Goal: Transaction & Acquisition: Purchase product/service

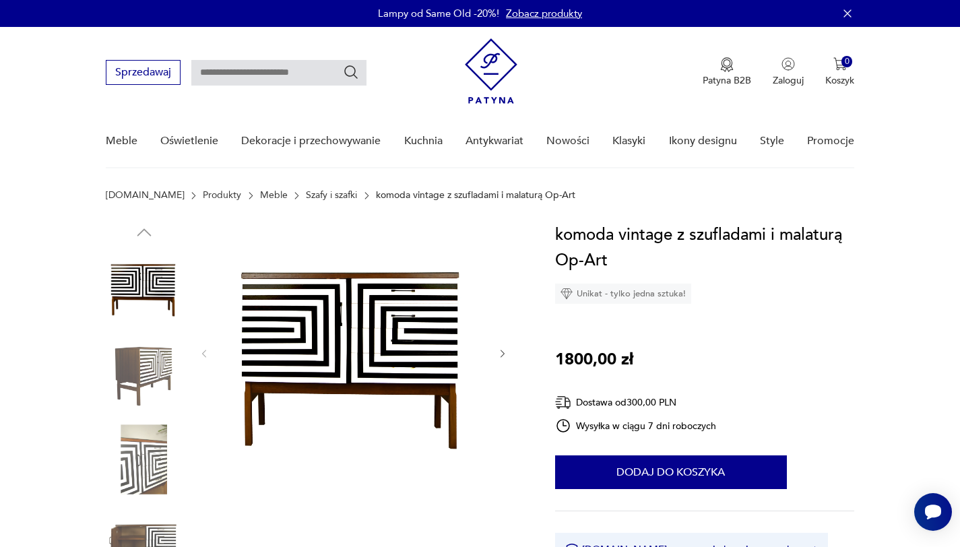
click at [503, 354] on icon "button" at bounding box center [502, 353] width 11 height 11
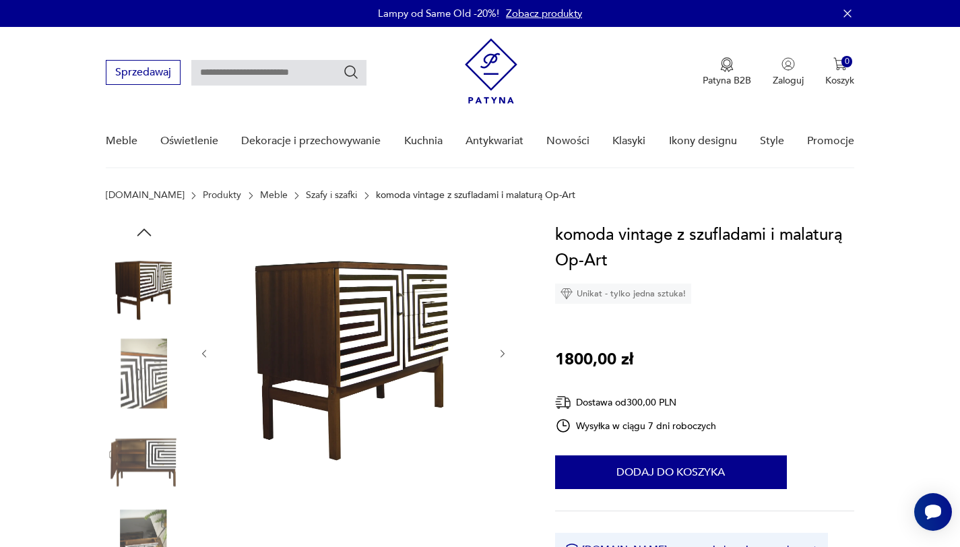
click at [503, 354] on icon "button" at bounding box center [502, 353] width 11 height 11
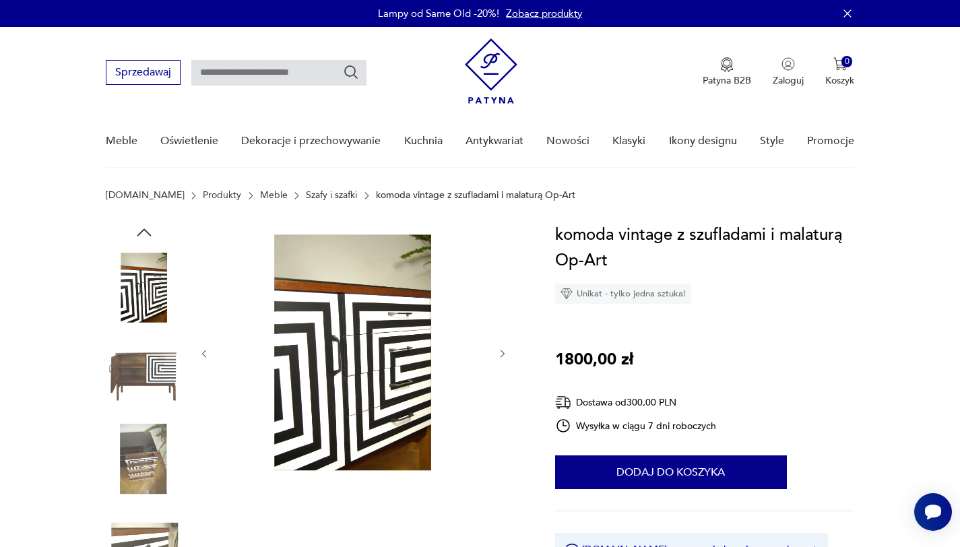
click at [503, 354] on icon "button" at bounding box center [502, 353] width 11 height 11
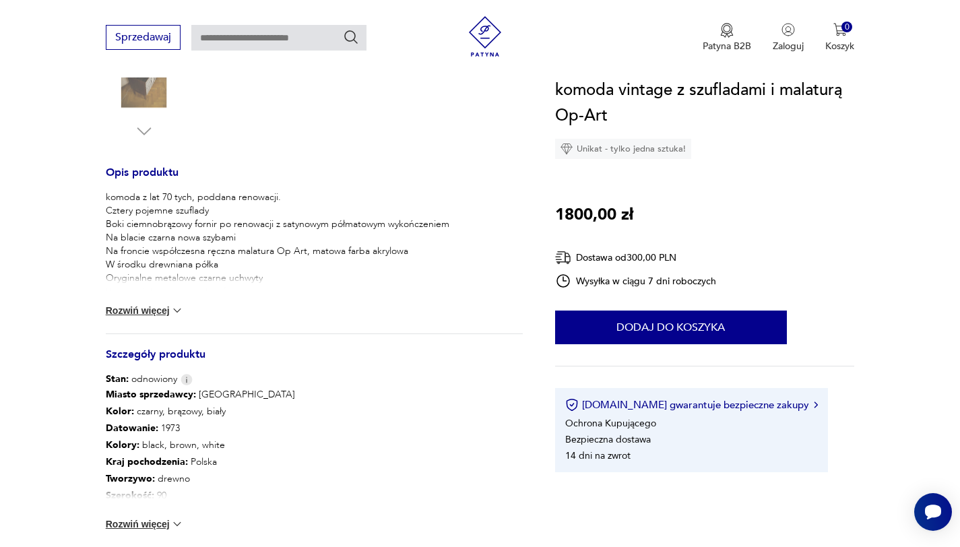
scroll to position [674, 0]
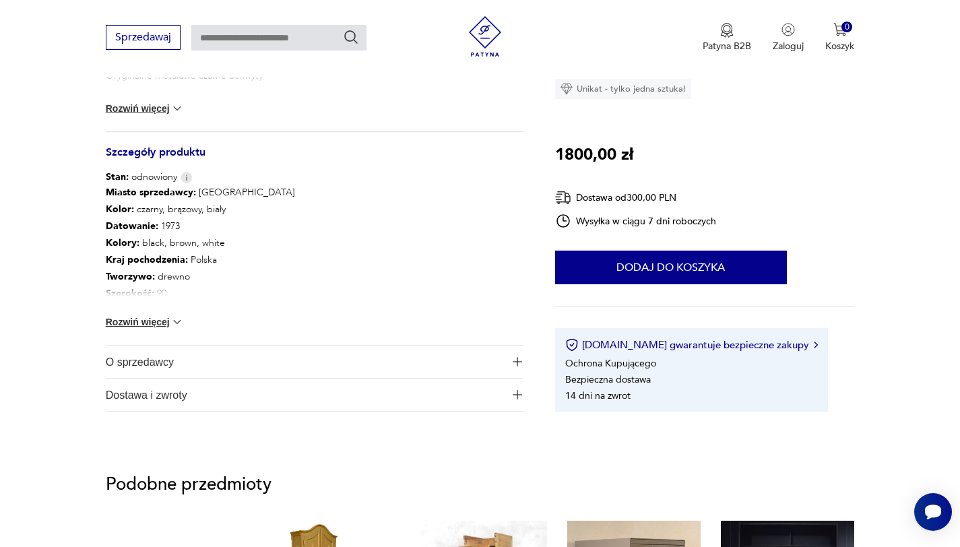
click at [159, 323] on button "Rozwiń więcej" at bounding box center [145, 321] width 78 height 13
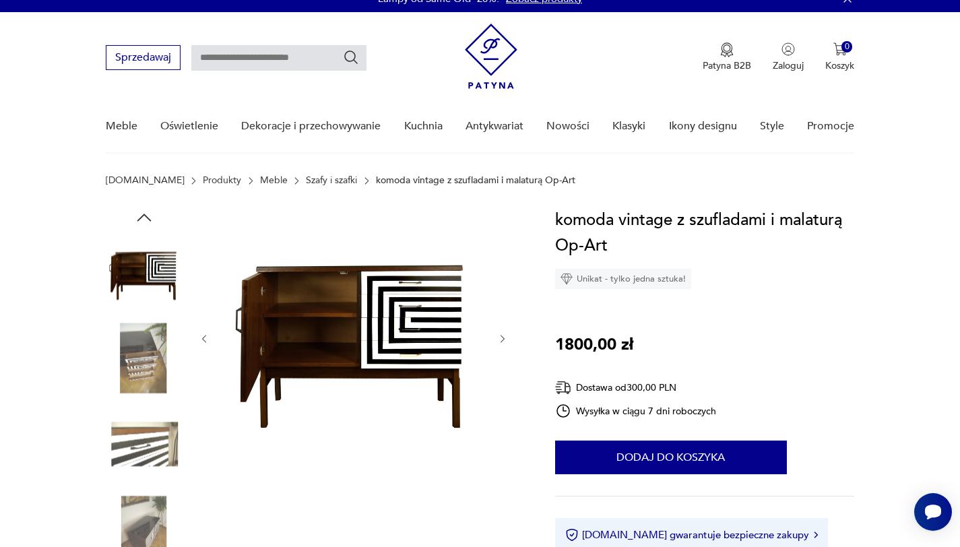
scroll to position [0, 0]
